Goal: Information Seeking & Learning: Learn about a topic

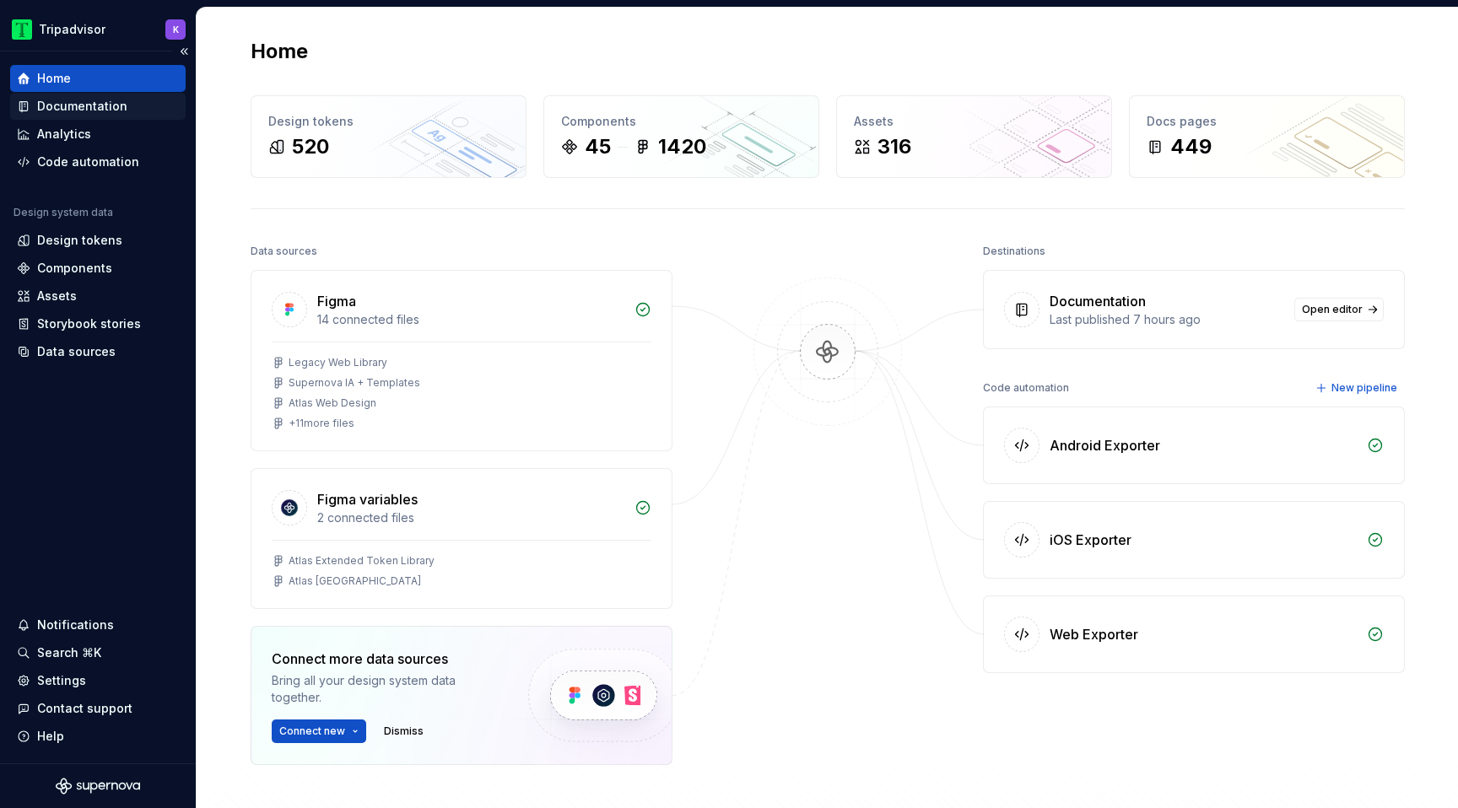
click at [110, 100] on div "Documentation" at bounding box center [82, 106] width 90 height 17
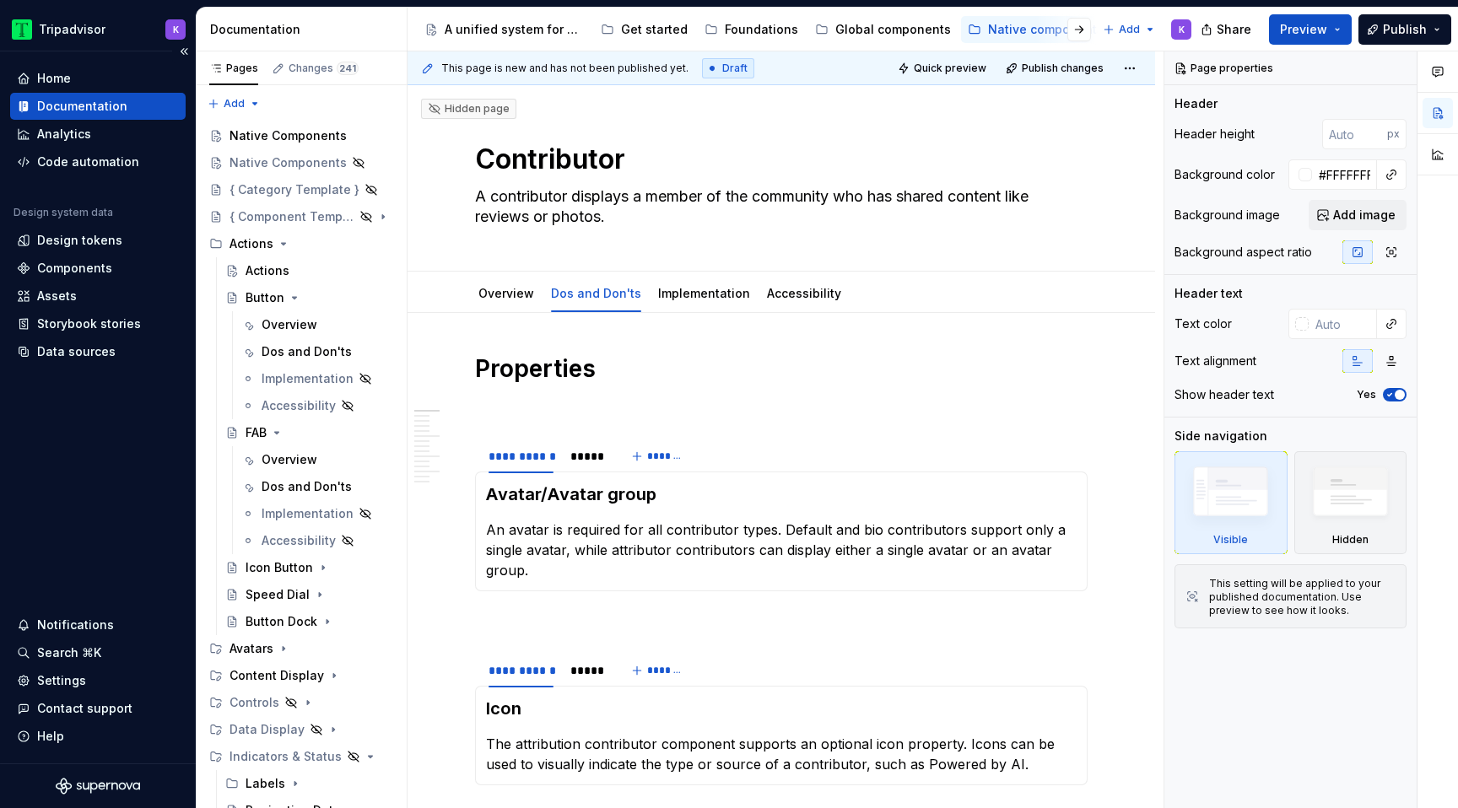
type textarea "*"
